Goal: Register for event/course

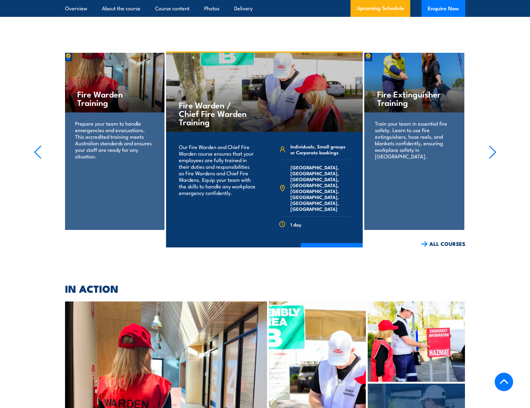
scroll to position [1740, 0]
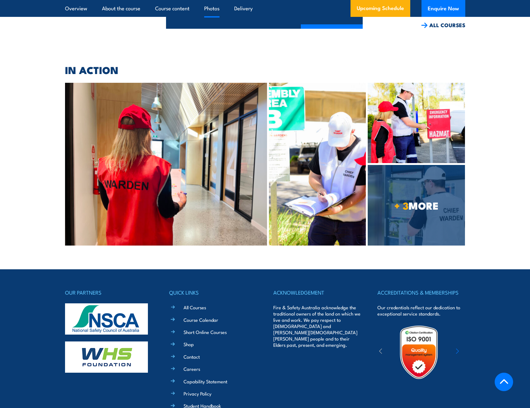
drag, startPoint x: 508, startPoint y: 381, endPoint x: 504, endPoint y: 376, distance: 7.1
click at [508, 381] on icon at bounding box center [503, 381] width 9 height 9
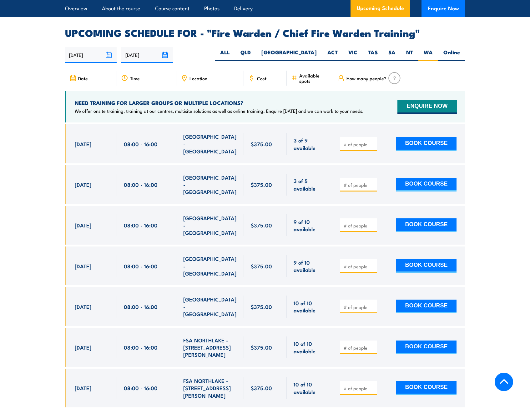
scroll to position [1115, 0]
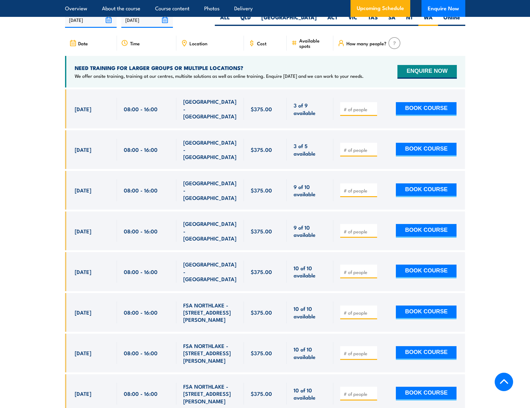
click at [485, 305] on section "UPCOMING SCHEDULE FOR - "Fire Warden / Chief Fire Warden Training" [DATE] [DATE]" at bounding box center [265, 207] width 530 height 429
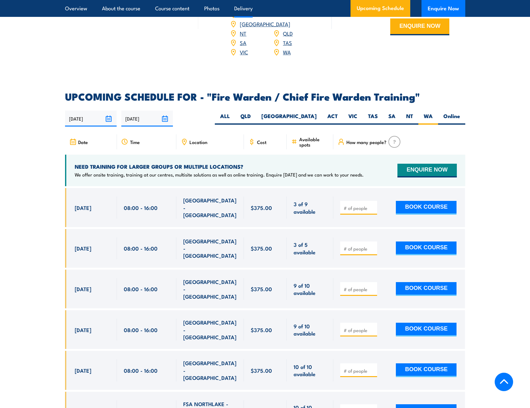
scroll to position [1053, 0]
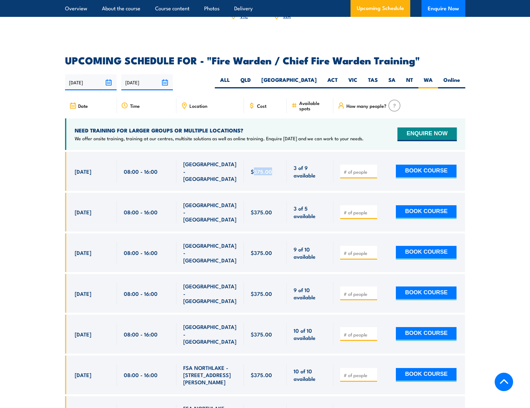
drag, startPoint x: 253, startPoint y: 165, endPoint x: 270, endPoint y: 166, distance: 16.6
click at [270, 168] on span "$375.00" at bounding box center [261, 171] width 21 height 7
click at [499, 181] on section "UPCOMING SCHEDULE FOR - "Fire Warden / Chief Fire Warden Training" [DATE] [DATE]" at bounding box center [265, 270] width 530 height 429
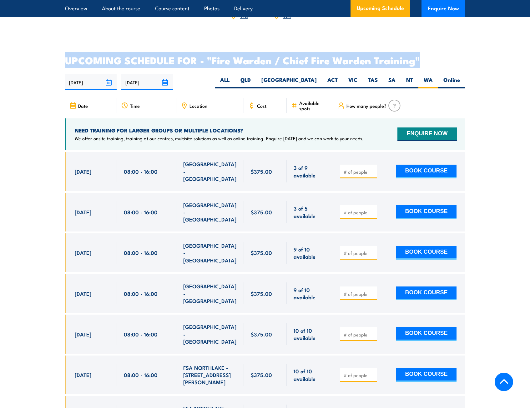
drag, startPoint x: 66, startPoint y: 60, endPoint x: 428, endPoint y: 60, distance: 362.1
click at [428, 60] on h2 "UPCOMING SCHEDULE FOR - "Fire Warden / Chief Fire Warden Training"" at bounding box center [265, 60] width 400 height 9
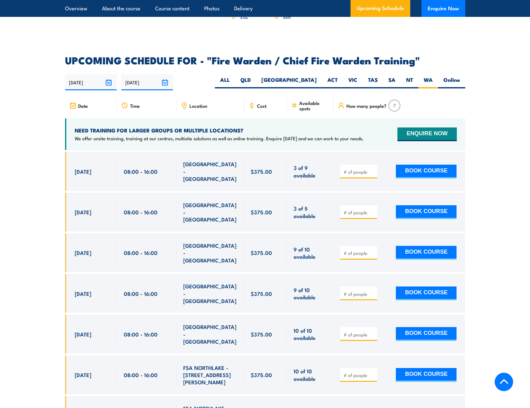
click at [513, 119] on section "UPCOMING SCHEDULE FOR - "Fire Warden / Chief Fire Warden Training" [DATE] [DATE]" at bounding box center [265, 270] width 530 height 429
click at [508, 223] on section "UPCOMING SCHEDULE FOR - "Fire Warden / Chief Fire Warden Training" [DATE] [DATE]" at bounding box center [265, 270] width 530 height 429
click at [492, 103] on section "UPCOMING SCHEDULE FOR - "Fire Warden / Chief Fire Warden Training" [DATE] [DATE]" at bounding box center [265, 270] width 530 height 429
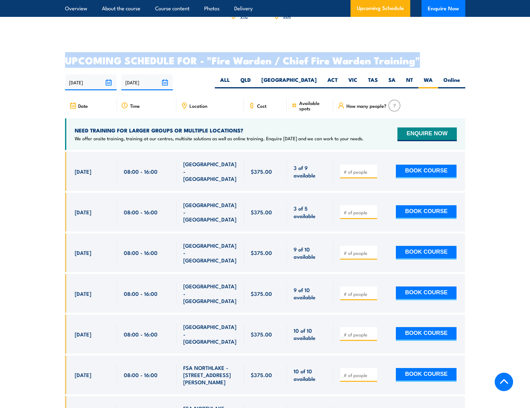
drag, startPoint x: 64, startPoint y: 59, endPoint x: 436, endPoint y: 59, distance: 372.1
click at [436, 59] on section "UPCOMING SCHEDULE FOR - "Fire Warden / Chief Fire Warden Training" [DATE] [DATE]" at bounding box center [265, 270] width 530 height 429
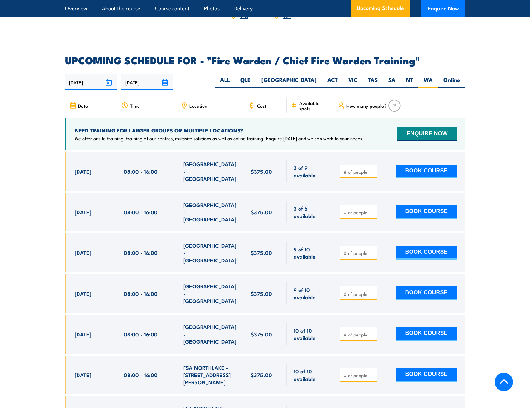
drag, startPoint x: 436, startPoint y: 59, endPoint x: 484, endPoint y: 63, distance: 47.7
click at [484, 63] on section "UPCOMING SCHEDULE FOR - "Fire Warden / Chief Fire Warden Training" [DATE] [DATE]" at bounding box center [265, 270] width 530 height 429
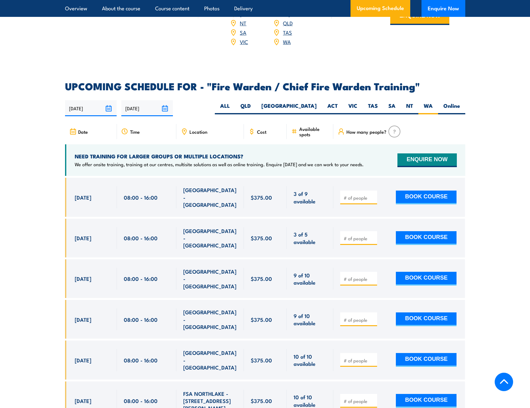
scroll to position [990, 0]
